Goal: Information Seeking & Learning: Check status

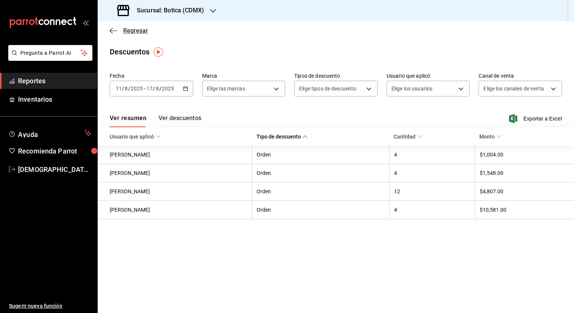
click at [138, 31] on span "Regresar" at bounding box center [135, 30] width 25 height 7
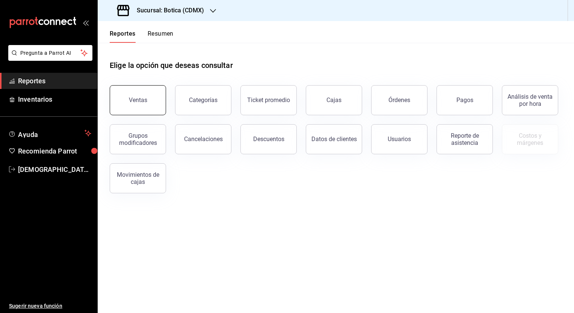
click at [152, 96] on button "Ventas" at bounding box center [138, 100] width 56 height 30
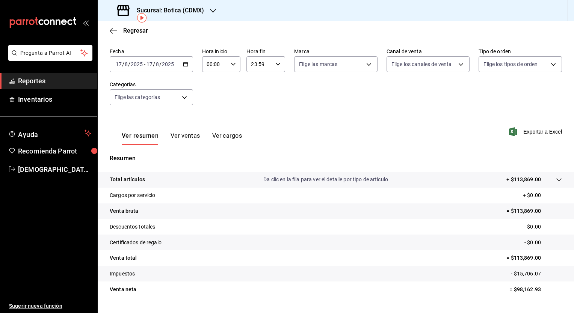
scroll to position [47, 0]
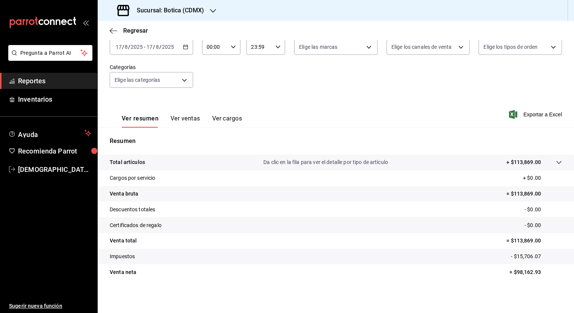
click at [183, 48] on icon "button" at bounding box center [185, 46] width 5 height 5
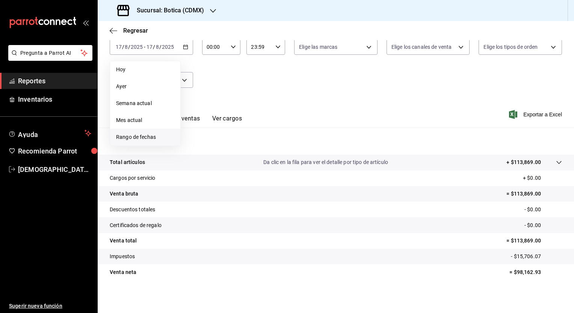
click at [150, 135] on span "Rango de fechas" at bounding box center [145, 137] width 58 height 8
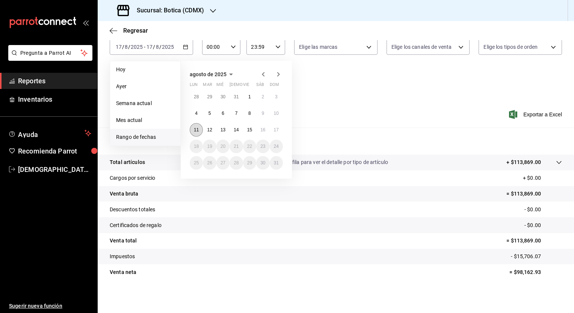
click at [196, 129] on abbr "11" at bounding box center [196, 129] width 5 height 5
click at [275, 127] on abbr "17" at bounding box center [276, 129] width 5 height 5
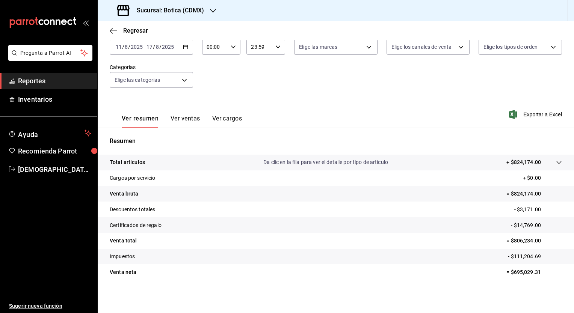
click at [452, 230] on tr "Certificados de regalo - $14,769.00" at bounding box center [336, 225] width 476 height 16
click at [428, 231] on tr "Certificados de regalo - $14,769.00" at bounding box center [336, 225] width 476 height 16
click at [124, 27] on span "Regresar" at bounding box center [135, 30] width 25 height 7
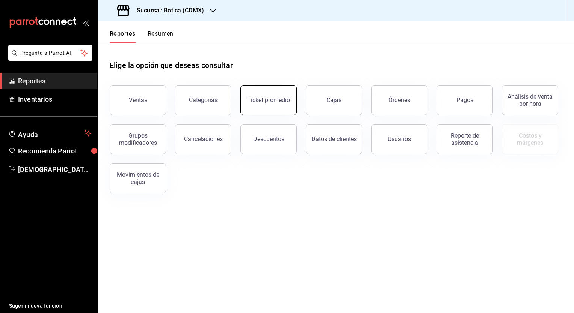
click at [277, 106] on button "Ticket promedio" at bounding box center [268, 100] width 56 height 30
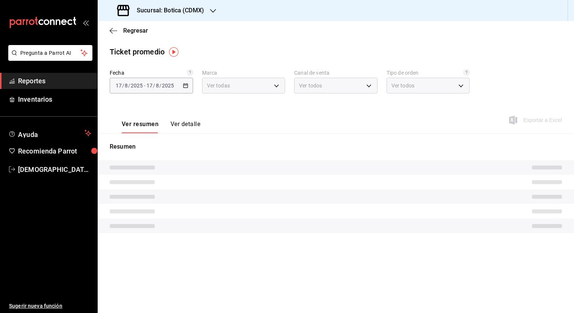
type input "d5352a43-907b-4cea-af89-ed5f283426a2"
type input "PARROT,UBER_EATS,RAPPI,DIDI_FOOD,ONLINE"
type input "68b56432-bc7c-4df1-8cc3-4eafb59ca3cc,EXTERNAL"
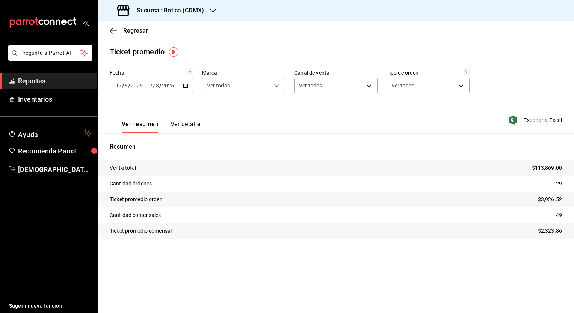
click at [190, 85] on div "[DATE] [DATE] - [DATE] [DATE]" at bounding box center [151, 86] width 83 height 16
click at [132, 173] on span "Rango de fechas" at bounding box center [145, 176] width 58 height 8
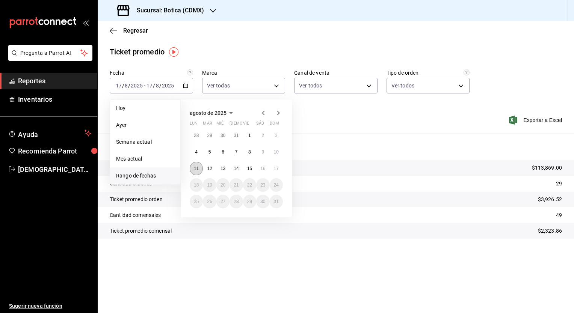
click at [199, 165] on button "11" at bounding box center [196, 169] width 13 height 14
click at [277, 165] on button "17" at bounding box center [275, 169] width 13 height 14
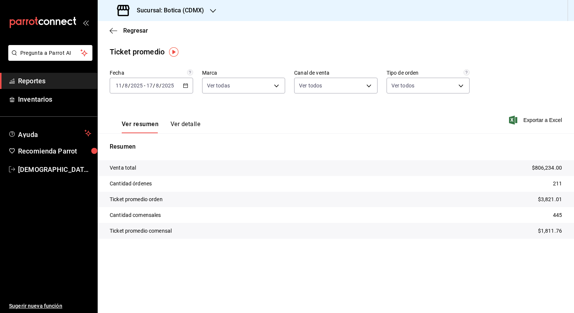
click at [140, 26] on div "Regresar" at bounding box center [336, 30] width 476 height 19
click at [134, 30] on span "Regresar" at bounding box center [135, 30] width 25 height 7
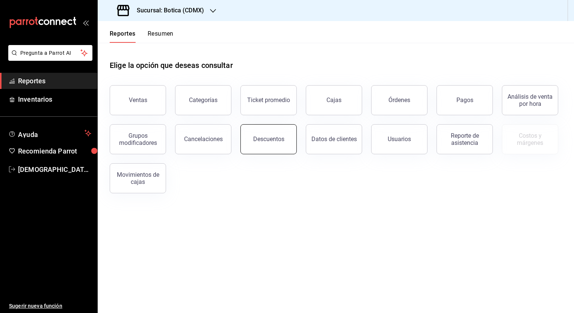
click at [261, 133] on button "Descuentos" at bounding box center [268, 139] width 56 height 30
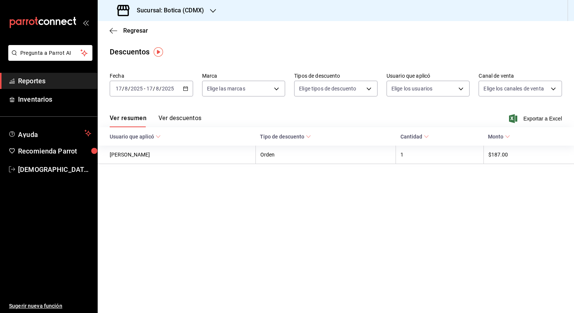
click at [185, 86] on icon "button" at bounding box center [185, 88] width 5 height 5
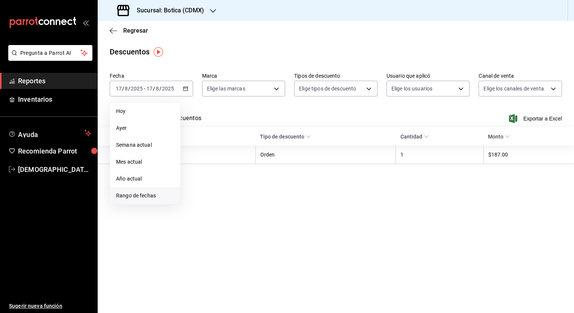
click at [124, 196] on span "Rango de fechas" at bounding box center [145, 196] width 58 height 8
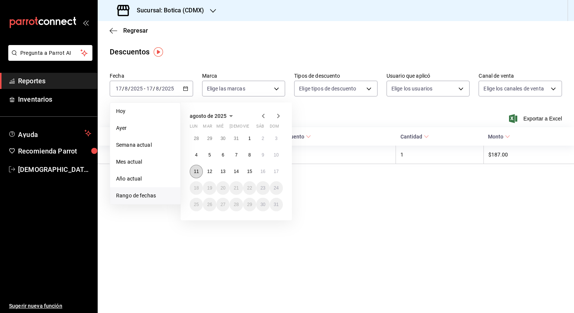
click at [198, 170] on abbr "11" at bounding box center [196, 171] width 5 height 5
click at [277, 169] on abbr "17" at bounding box center [276, 171] width 5 height 5
